Goal: Use online tool/utility

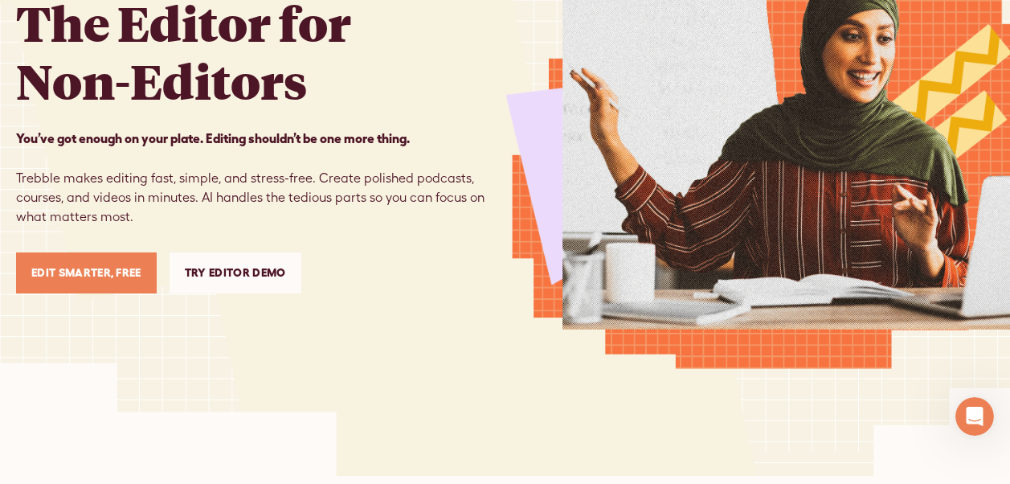
scroll to position [241, 0]
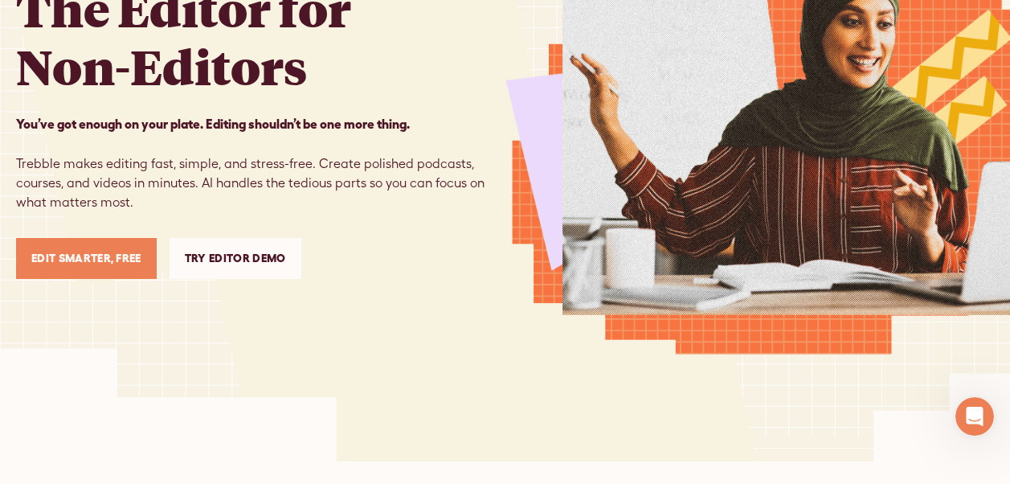
click at [227, 259] on link "Try Editor Demo" at bounding box center [235, 258] width 132 height 41
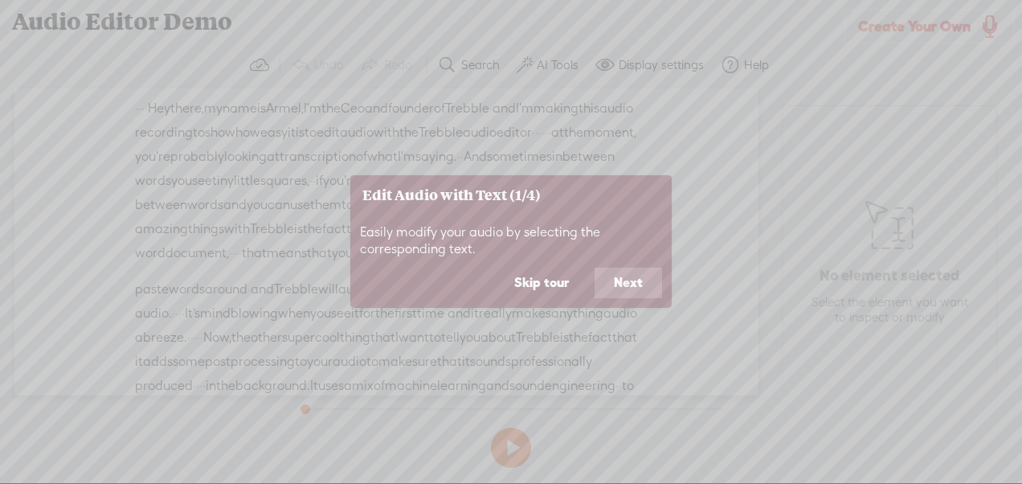
click at [610, 284] on button "Next" at bounding box center [627, 282] width 67 height 31
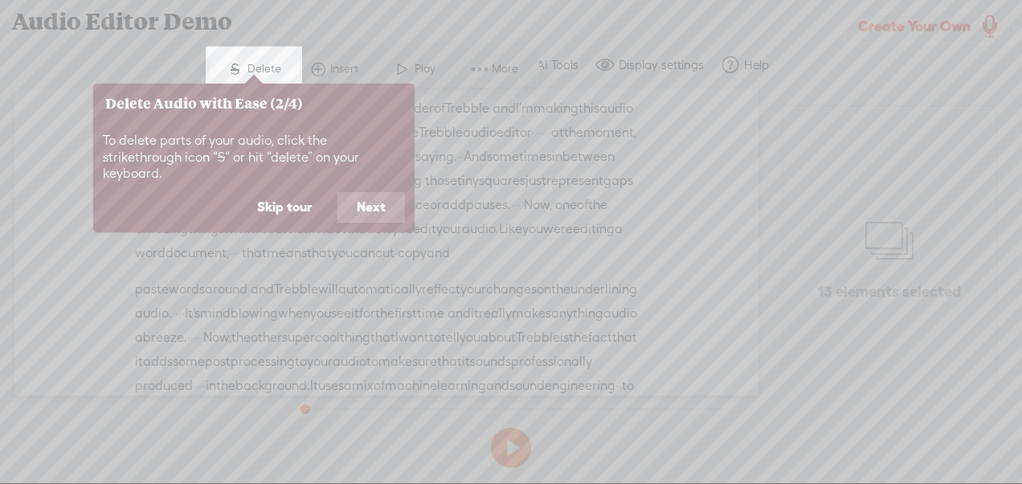
click at [371, 194] on button "Next" at bounding box center [370, 207] width 67 height 31
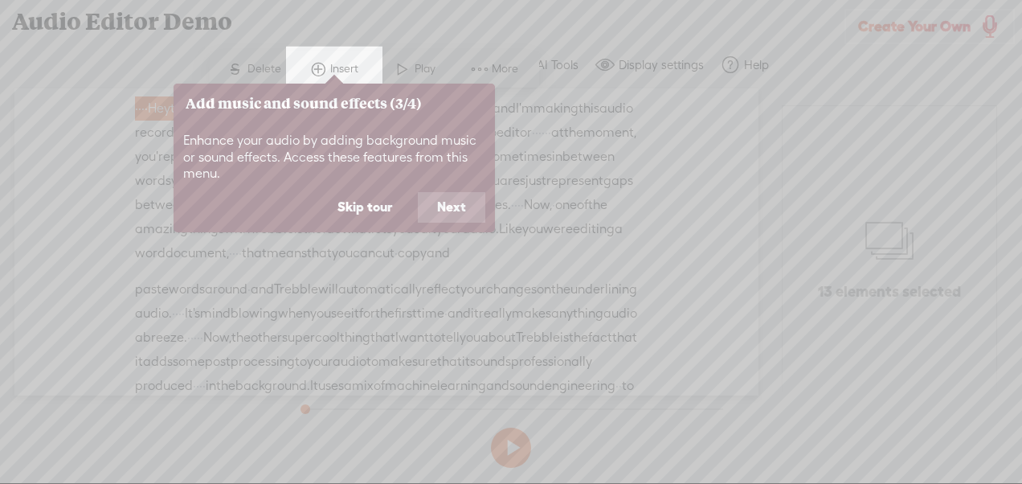
click at [446, 207] on button "Next" at bounding box center [451, 207] width 67 height 31
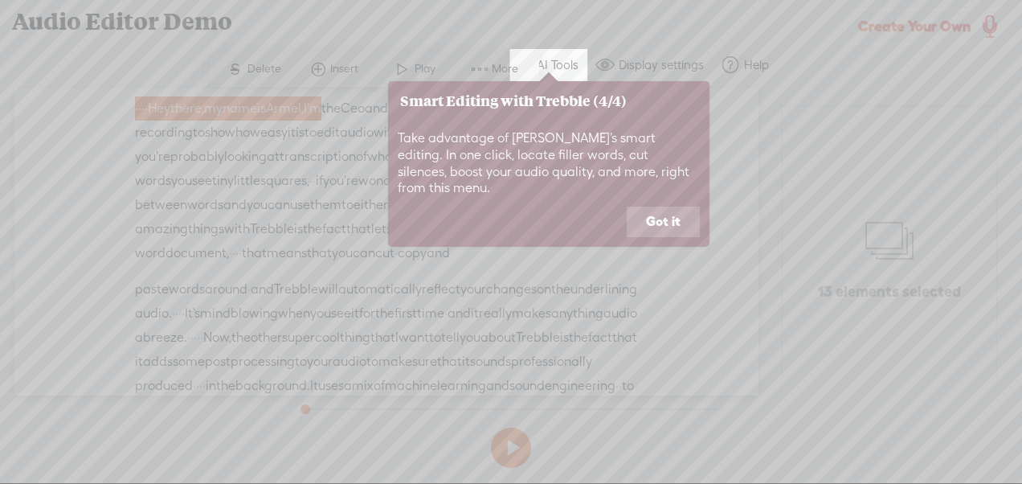
click at [666, 206] on button "Got it" at bounding box center [662, 221] width 73 height 31
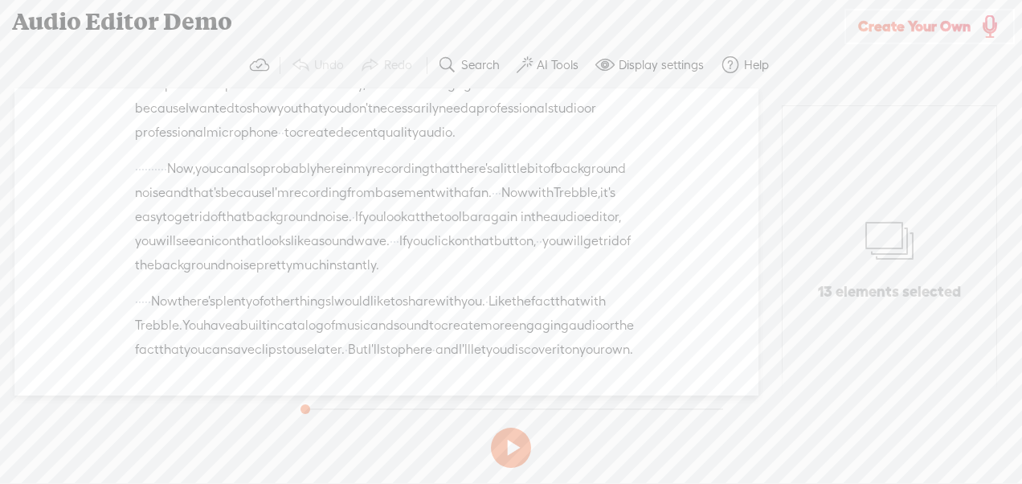
scroll to position [819, 0]
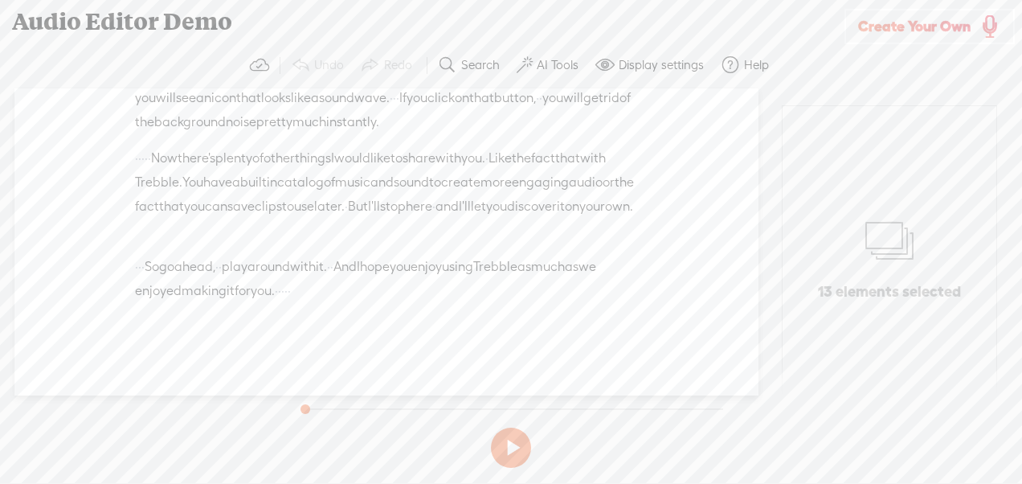
click at [509, 438] on button at bounding box center [511, 447] width 40 height 40
